Goal: Task Accomplishment & Management: Complete application form

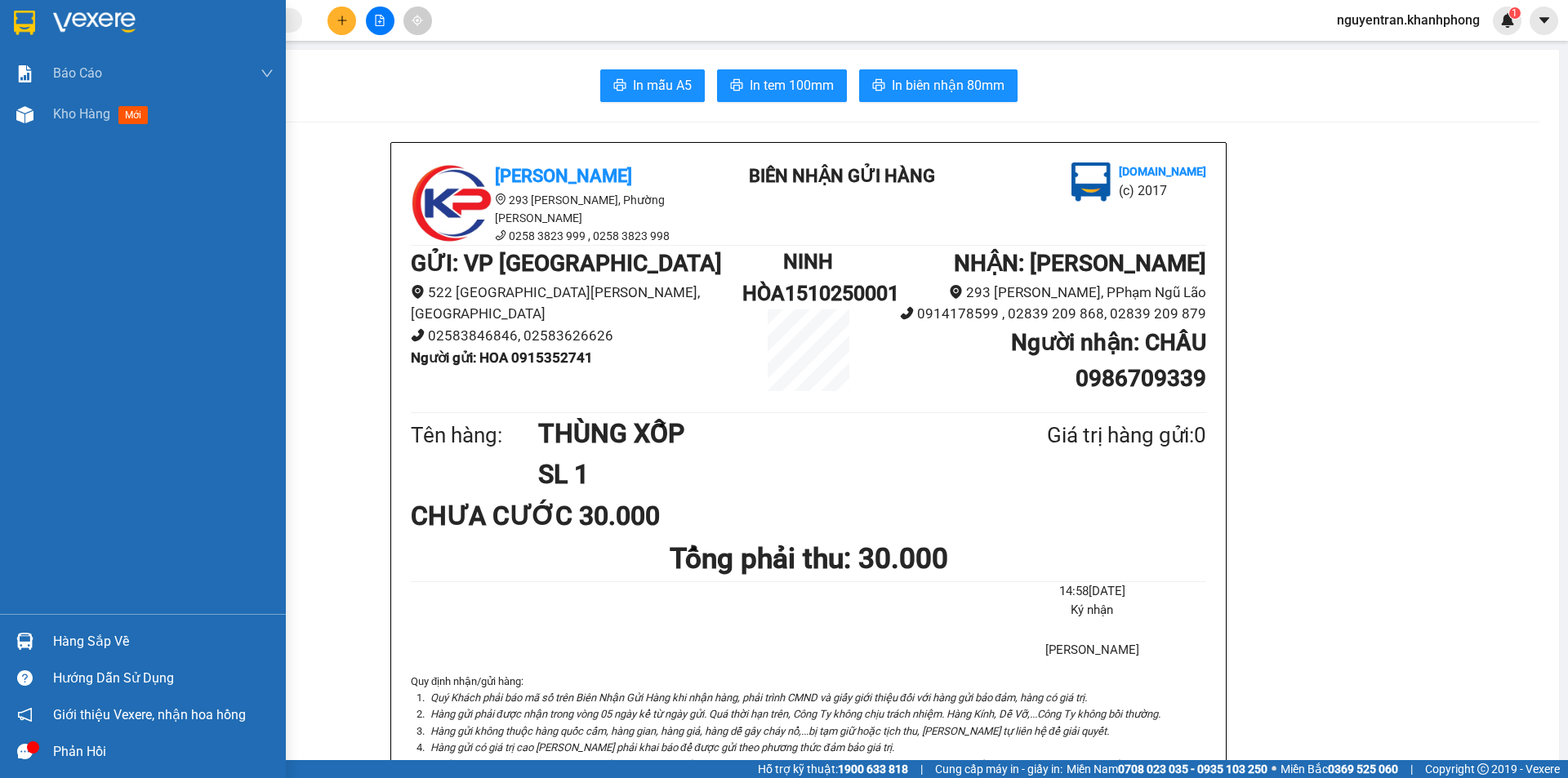
click at [18, 17] on img at bounding box center [24, 22] width 21 height 24
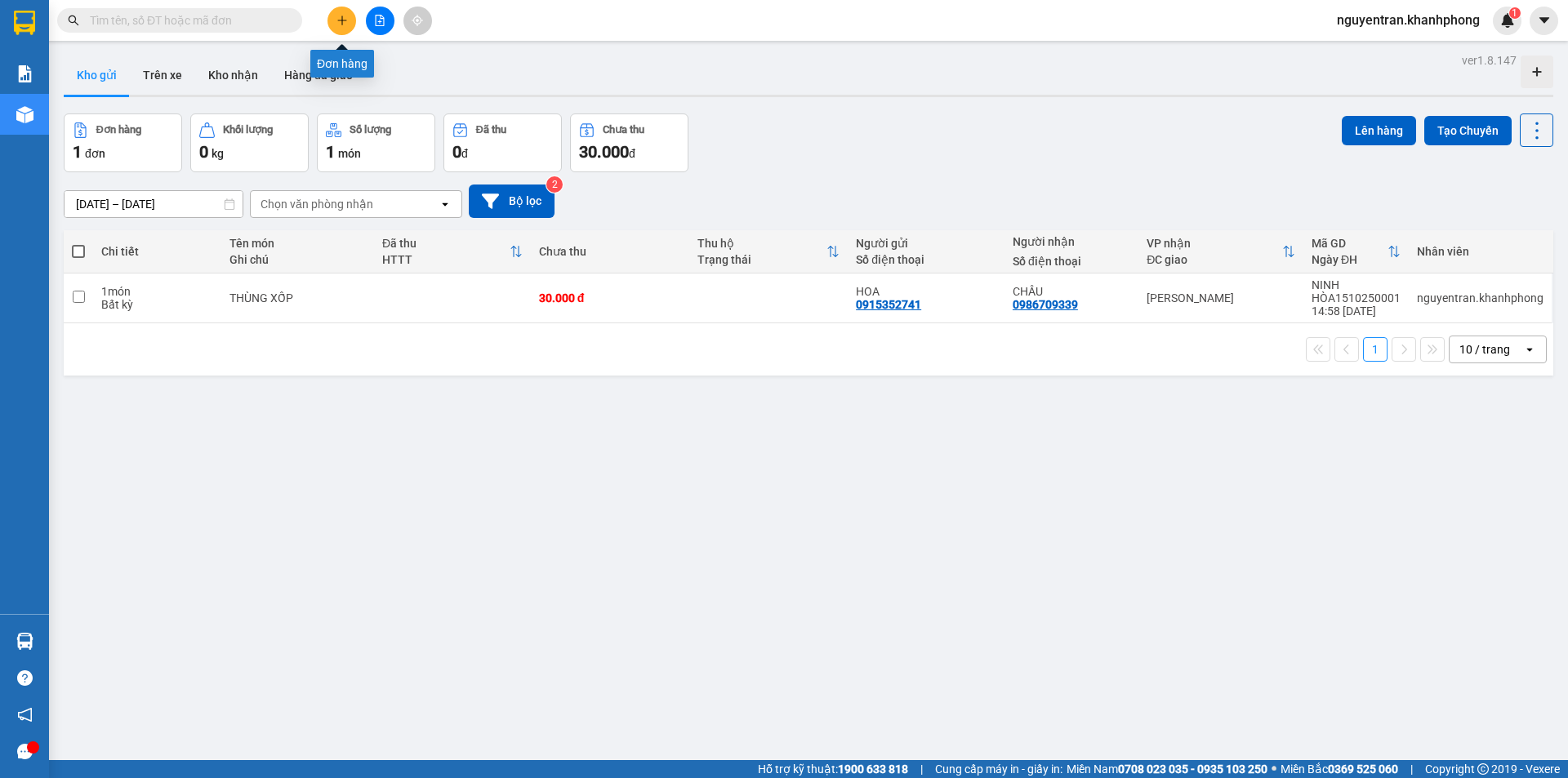
click at [343, 18] on icon "plus" at bounding box center [342, 20] width 12 height 12
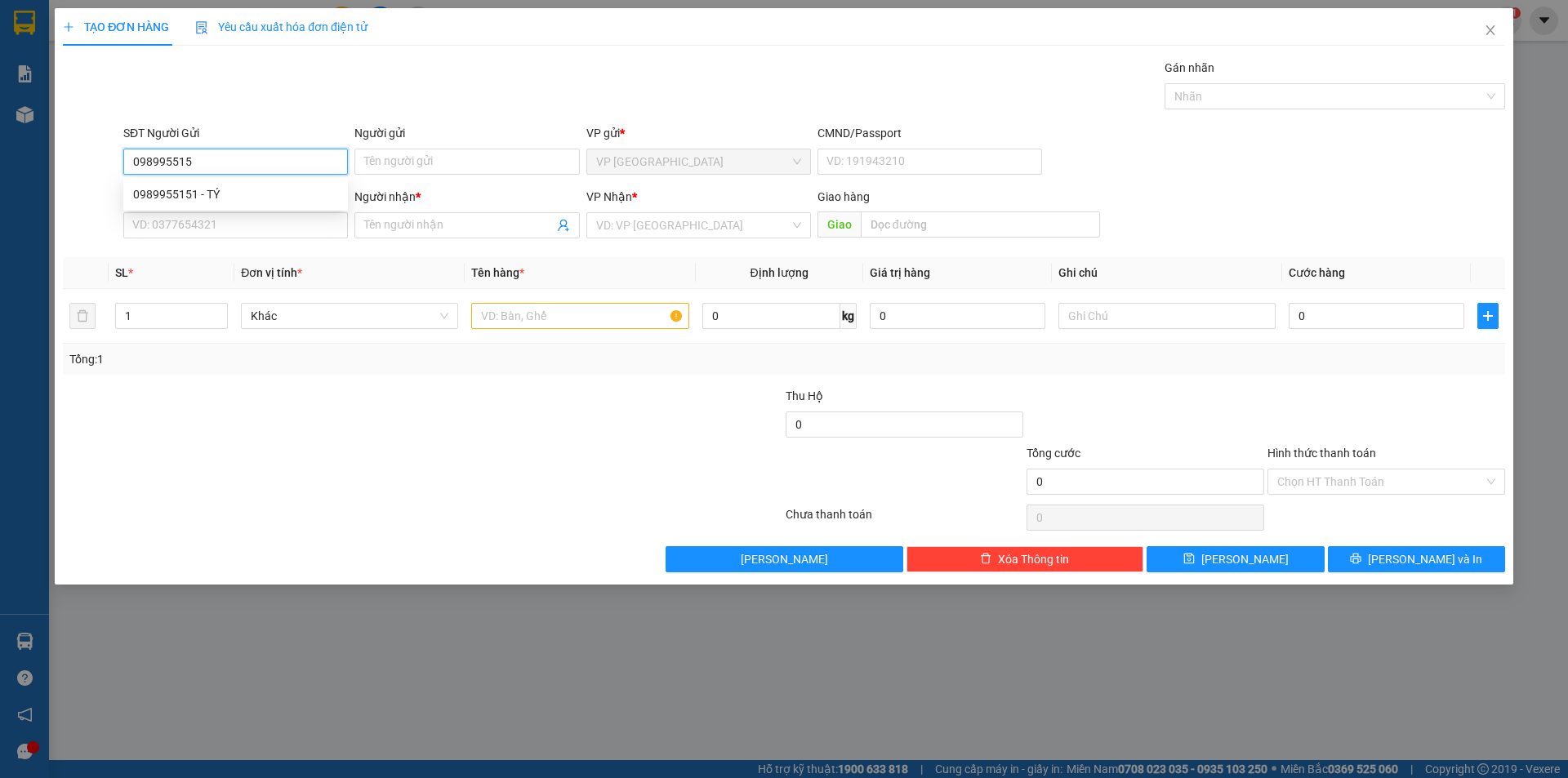
type input "0989955151"
click at [259, 195] on div "0989955151 - TÝ" at bounding box center [235, 194] width 205 height 18
type input "TÝ"
type input "0989955151"
click at [230, 233] on input "SĐT Người Nhận" at bounding box center [235, 225] width 225 height 26
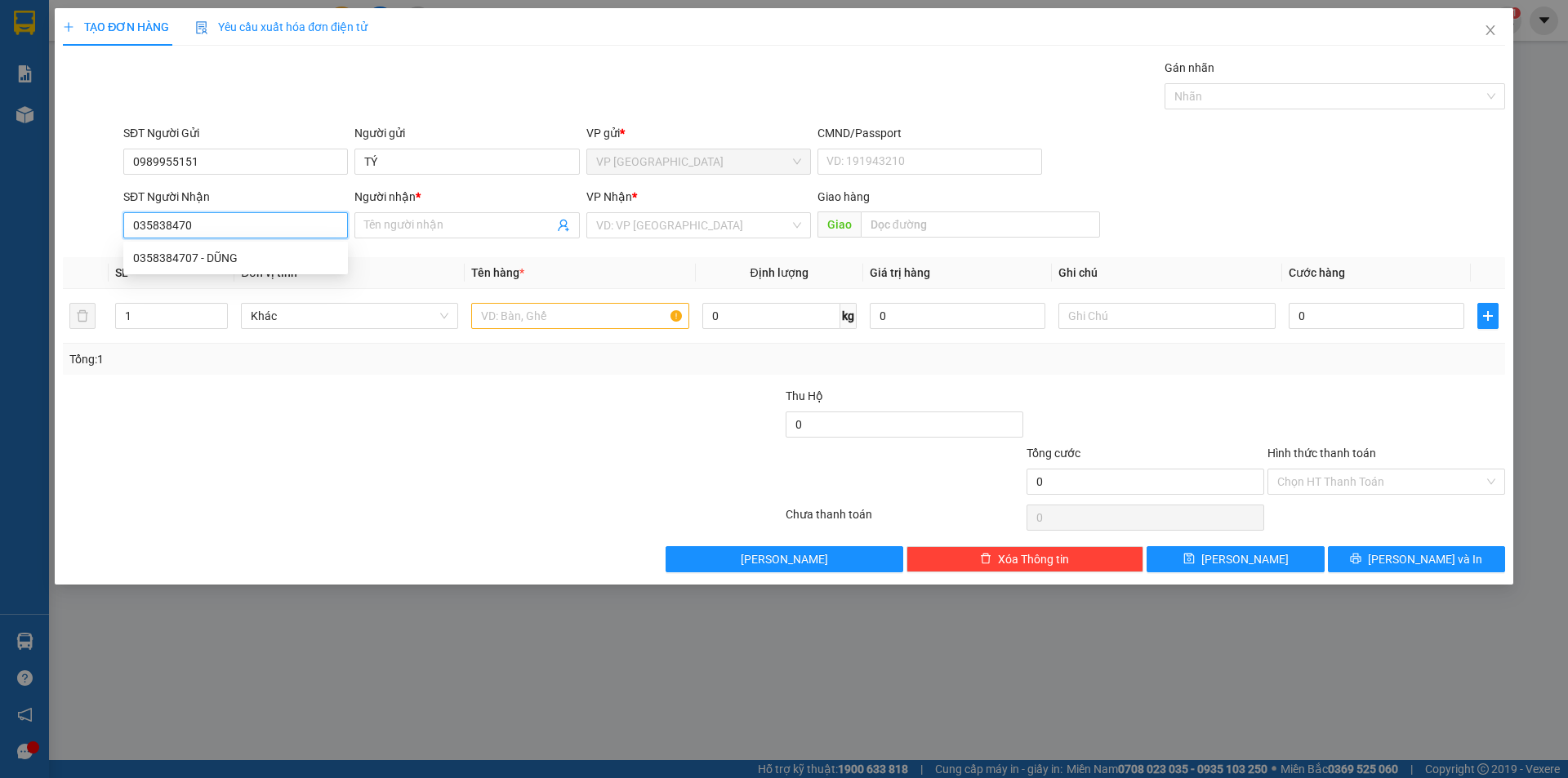
type input "0358384707"
click at [247, 258] on div "0358384707 - DŨNG" at bounding box center [235, 258] width 205 height 18
type input "DŨNG"
type input "0358384707"
click at [519, 326] on input "text" at bounding box center [579, 315] width 217 height 26
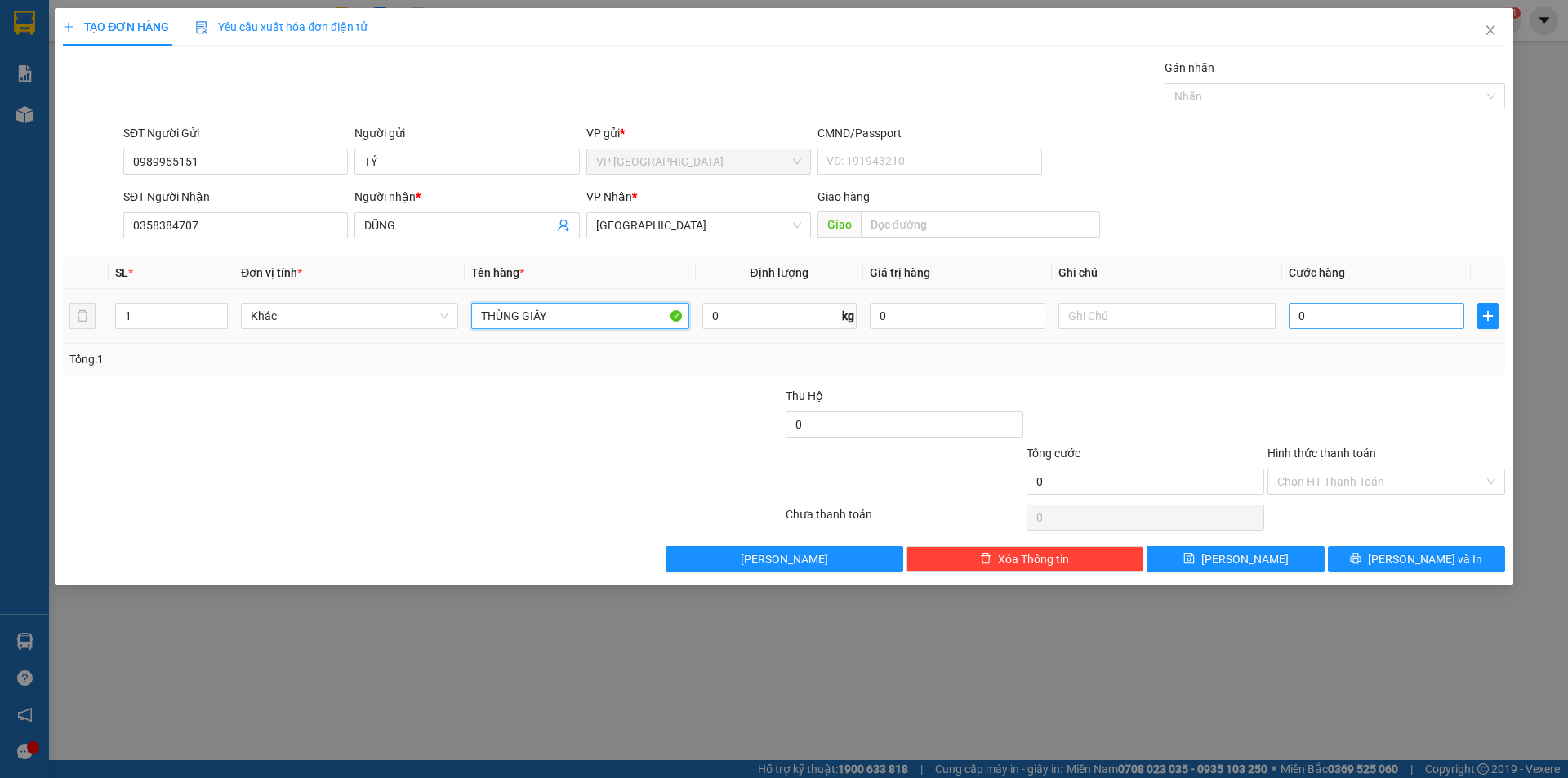
type input "THÙNG GIẤY"
drag, startPoint x: 1321, startPoint y: 318, endPoint x: 1320, endPoint y: 309, distance: 9.1
click at [1321, 317] on input "0" at bounding box center [1376, 315] width 175 height 26
type input "5"
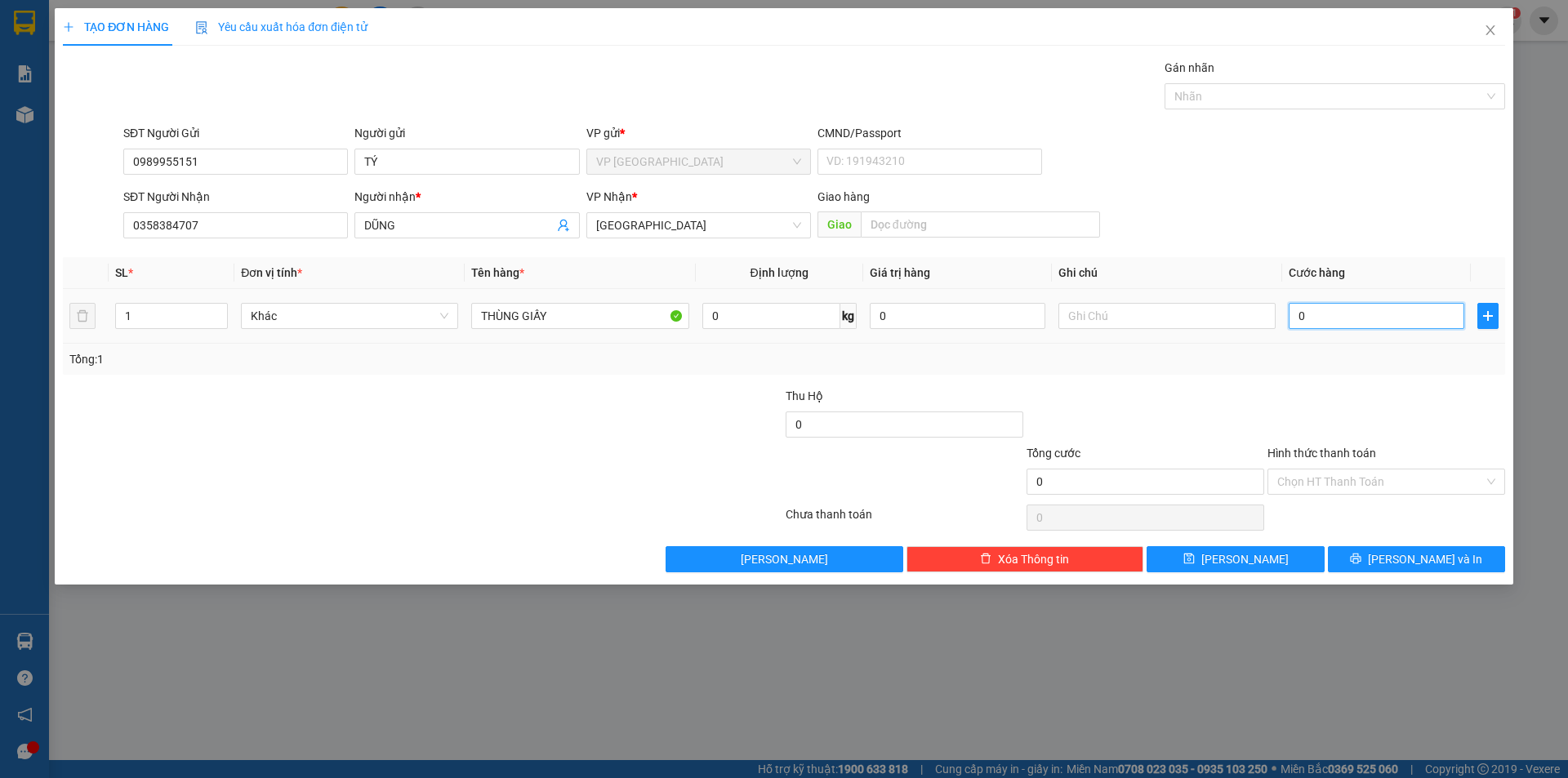
type input "5"
type input "50"
type input "500"
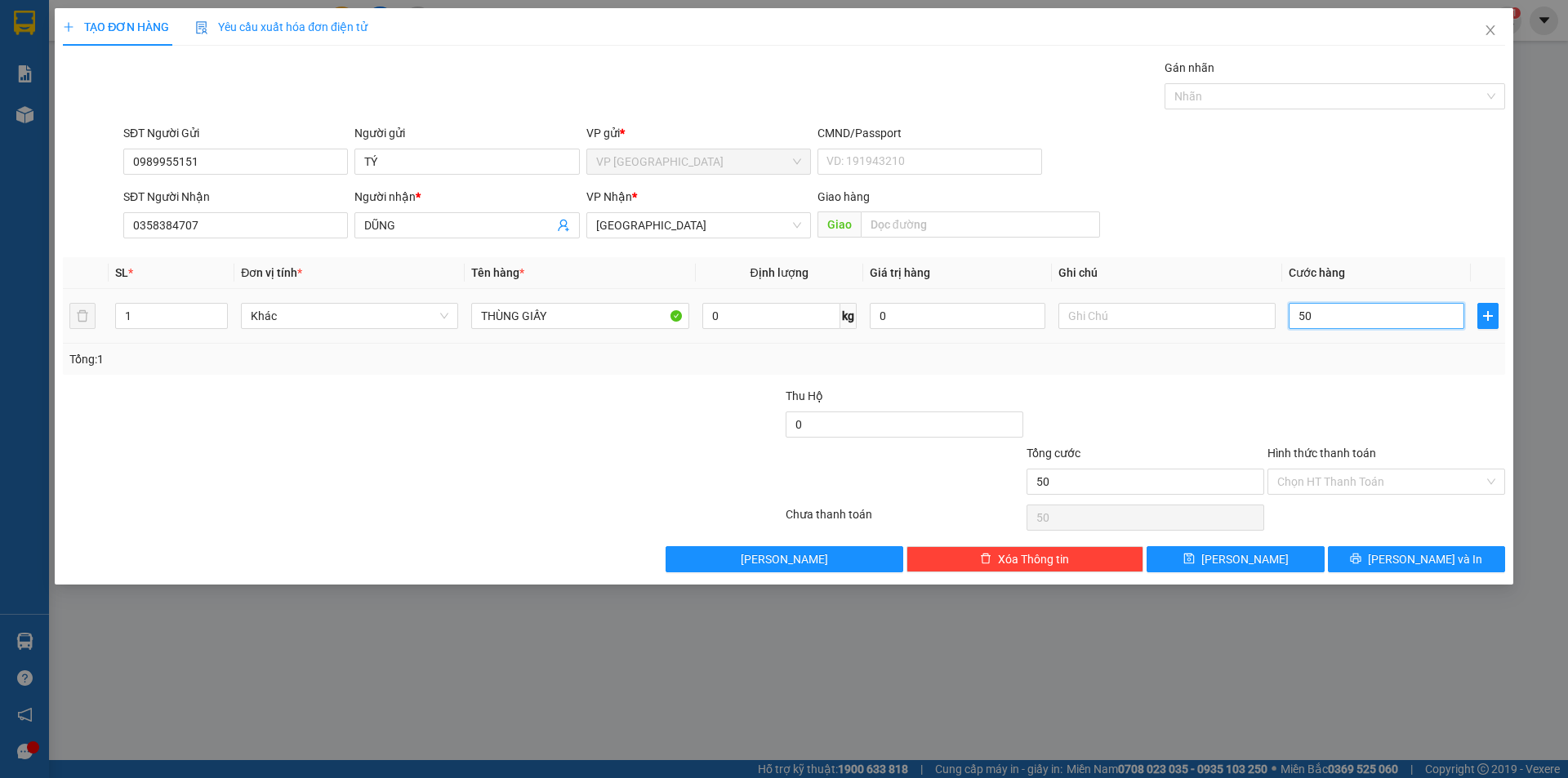
type input "500"
type input "5.000"
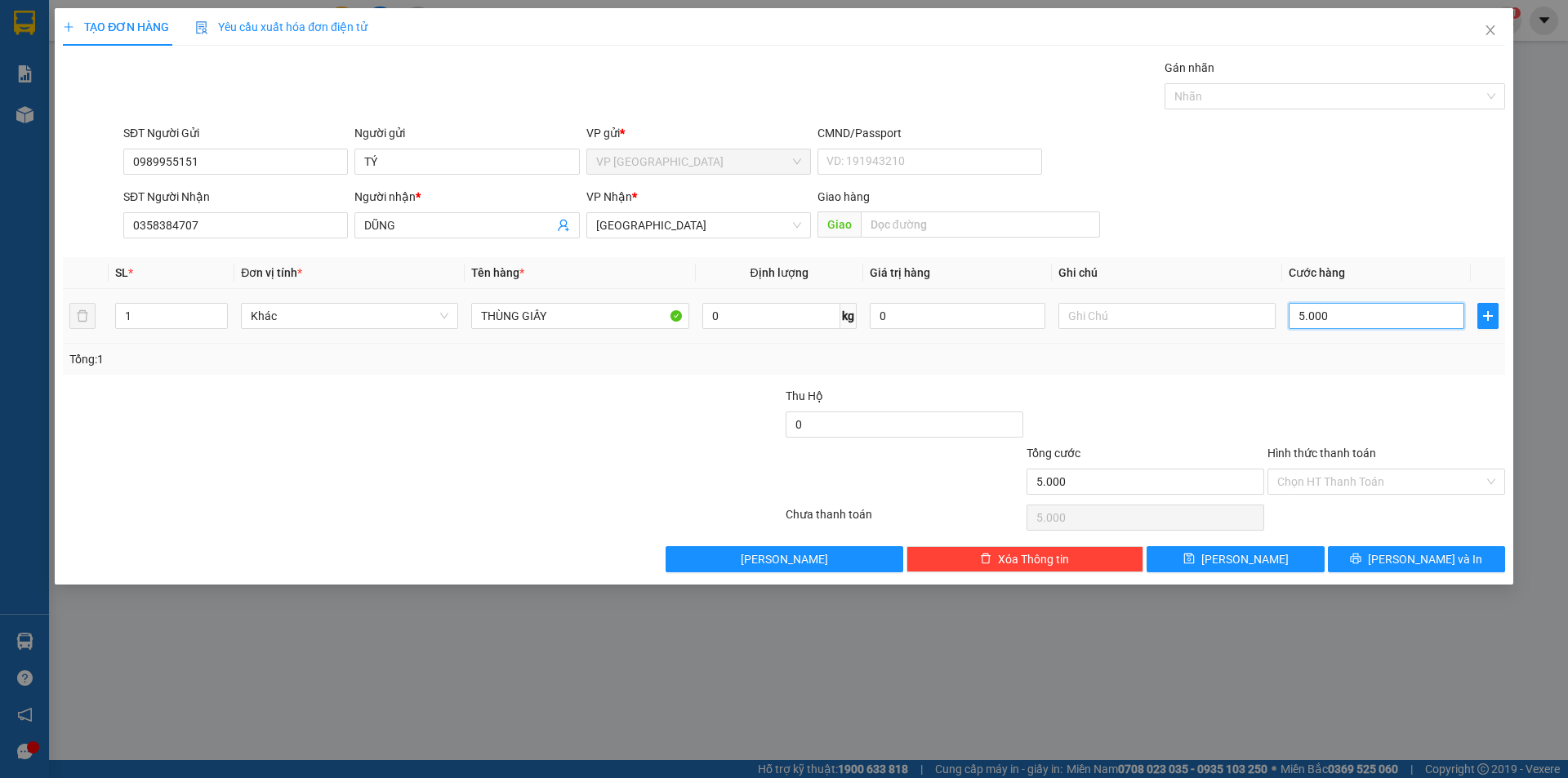
type input "50.000"
click at [1329, 383] on div "Transit Pickup Surcharge Ids Transit Deliver Surcharge Ids Transit Deliver Surc…" at bounding box center [784, 315] width 1442 height 513
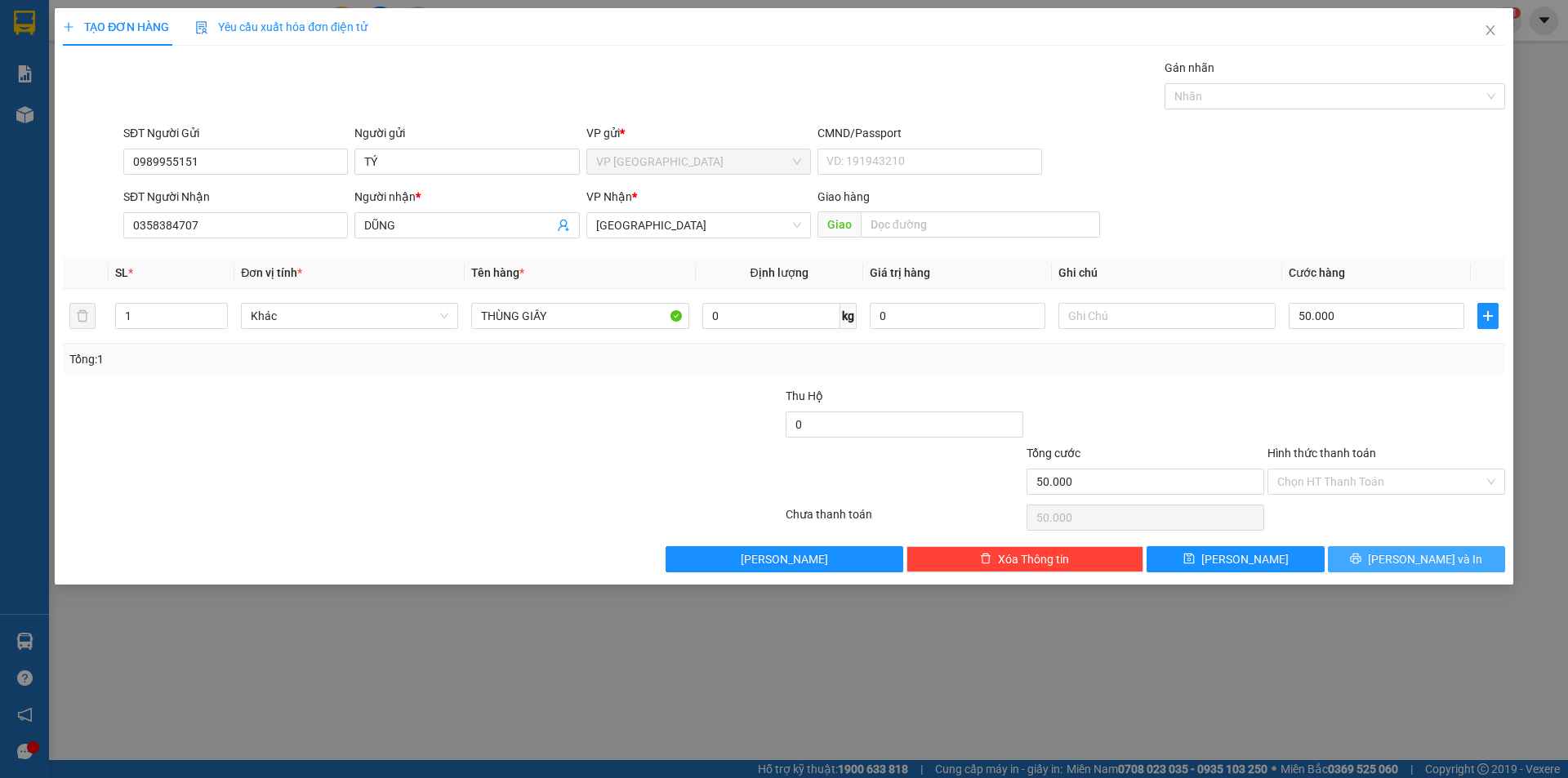
click at [1413, 558] on span "[PERSON_NAME] và In" at bounding box center [1425, 559] width 115 height 18
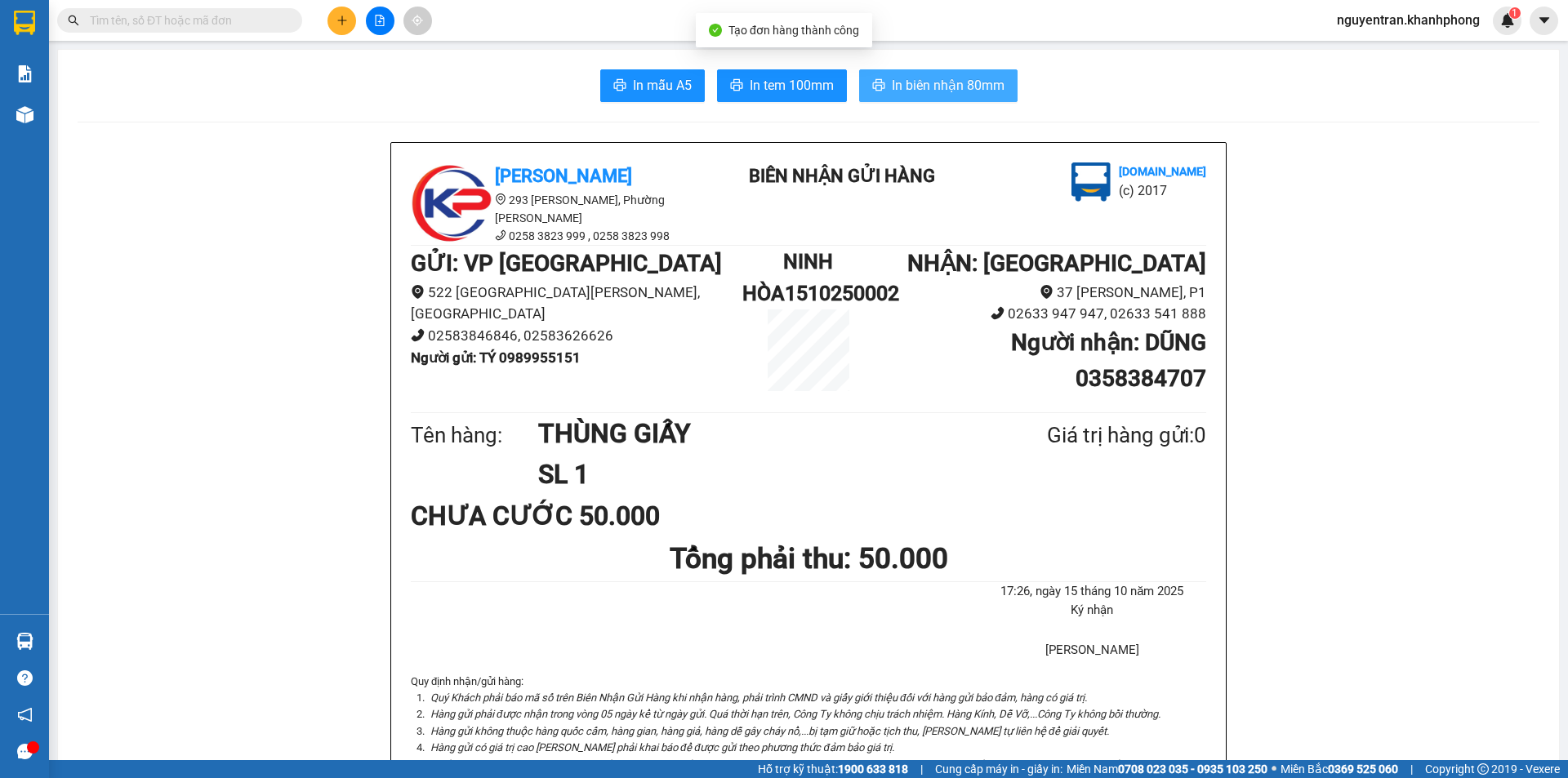
click at [923, 83] on span "In biên nhận 80mm" at bounding box center [948, 85] width 113 height 20
